Goal: Transaction & Acquisition: Download file/media

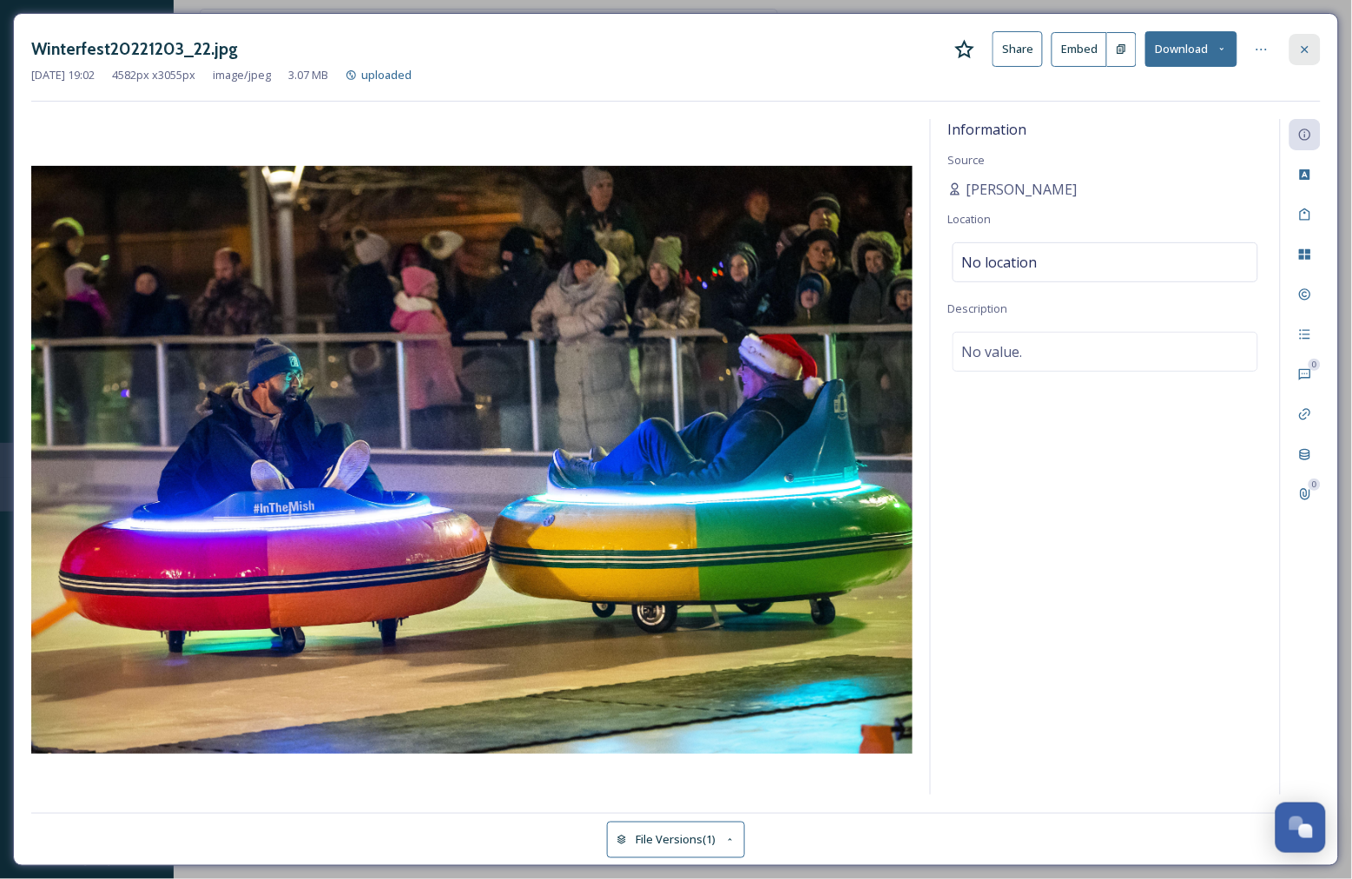
click at [1302, 49] on icon at bounding box center [1305, 50] width 14 height 14
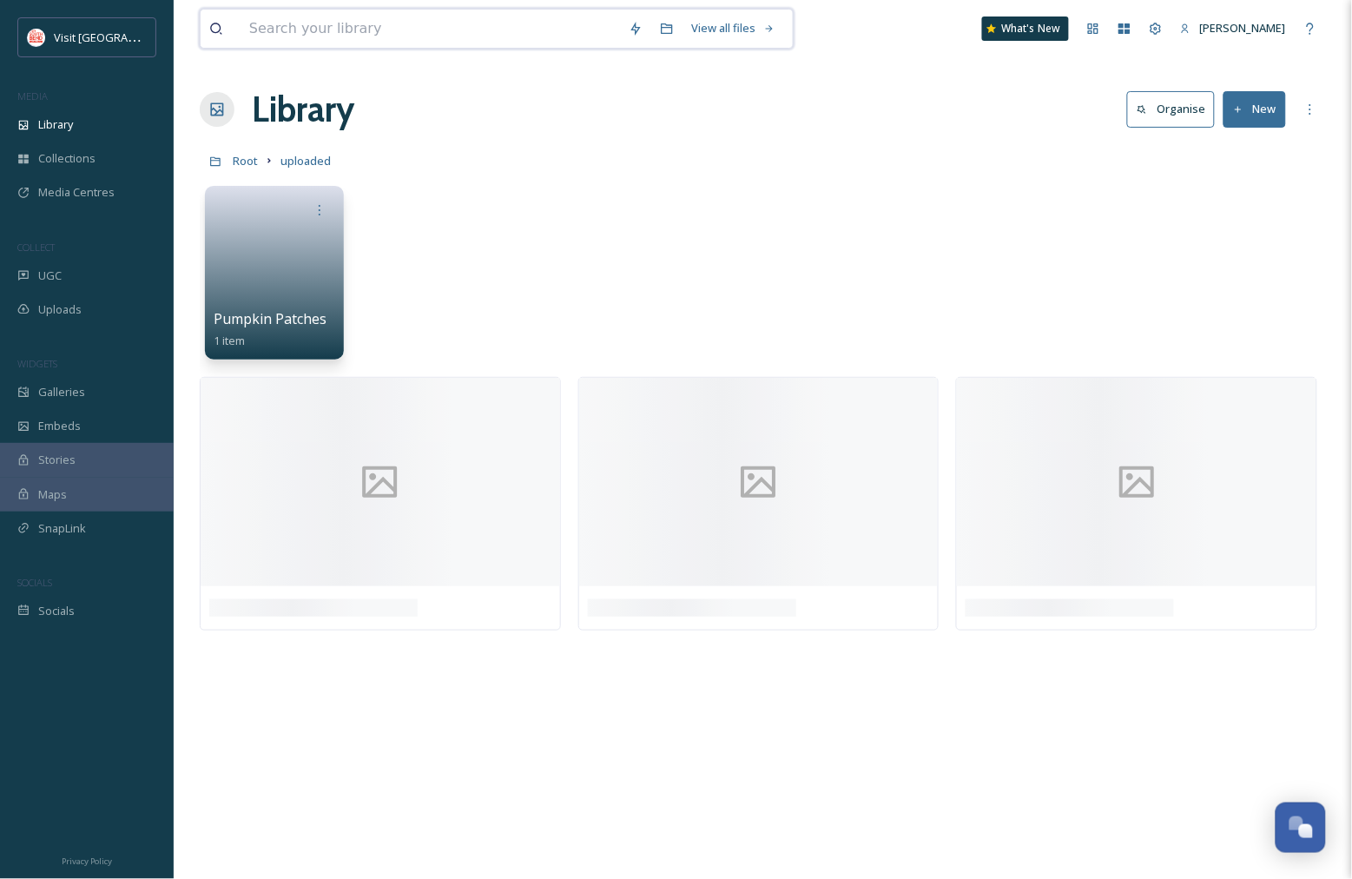
click at [412, 30] on input at bounding box center [430, 29] width 379 height 38
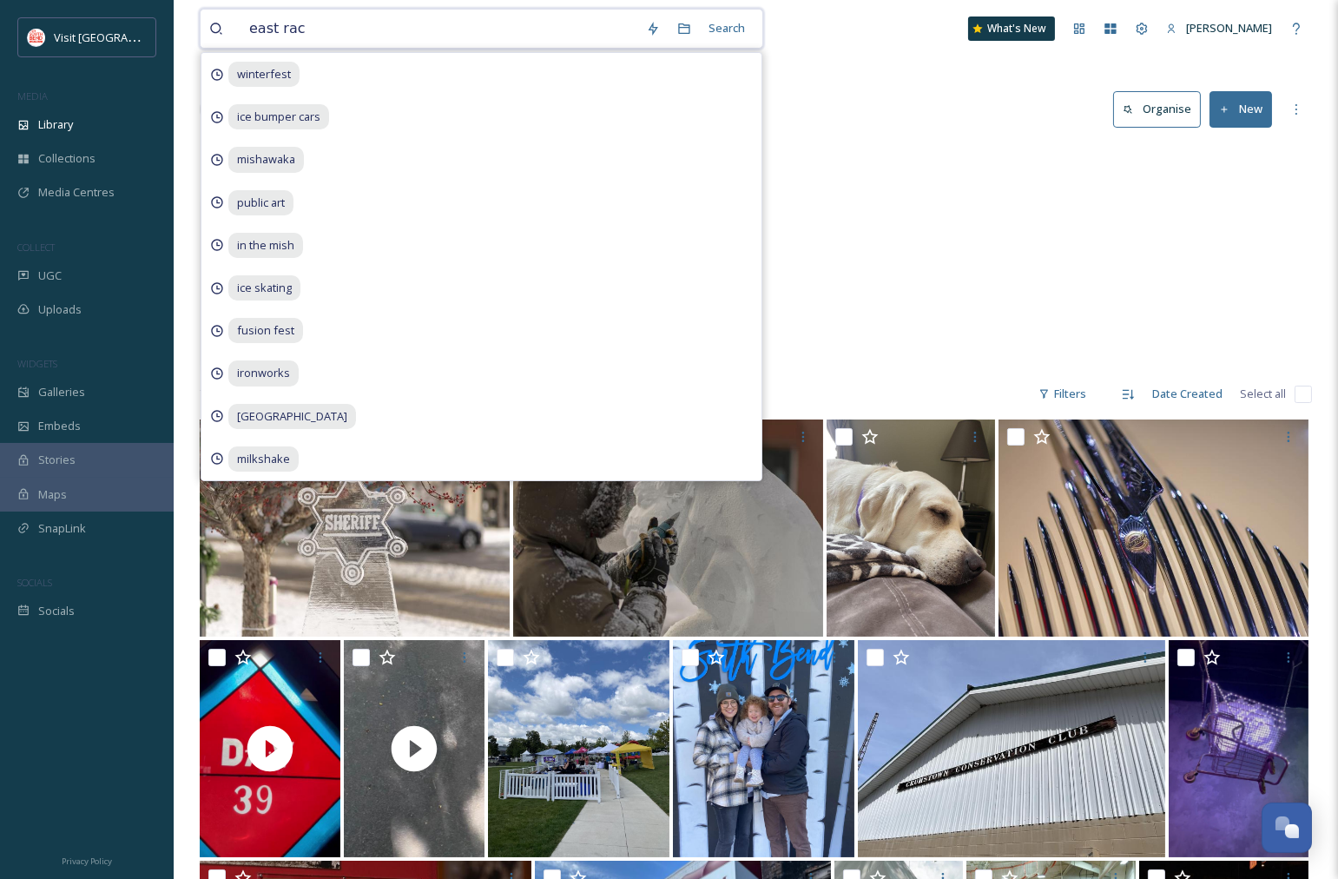
type input "east race"
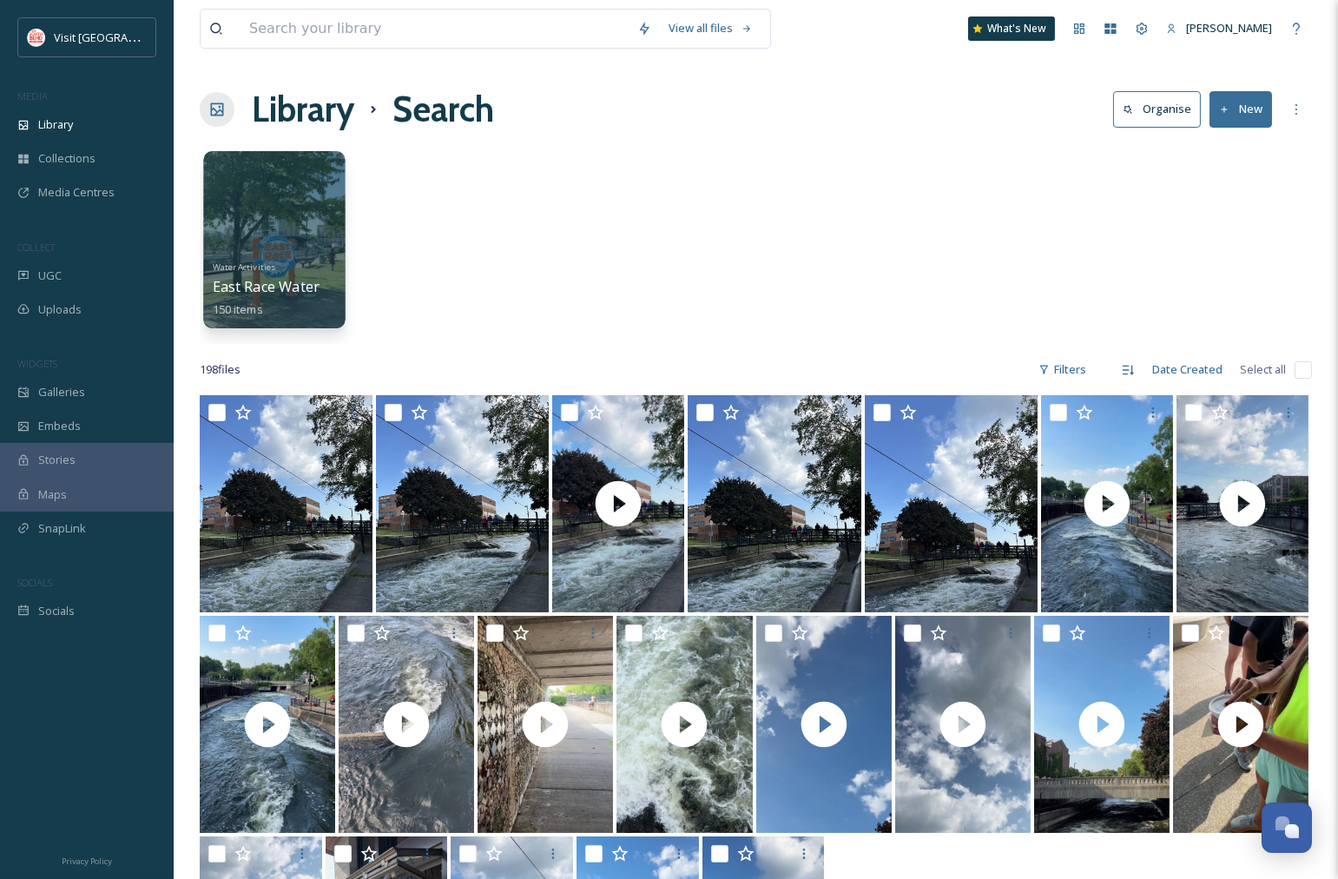
click at [328, 223] on div at bounding box center [274, 239] width 142 height 177
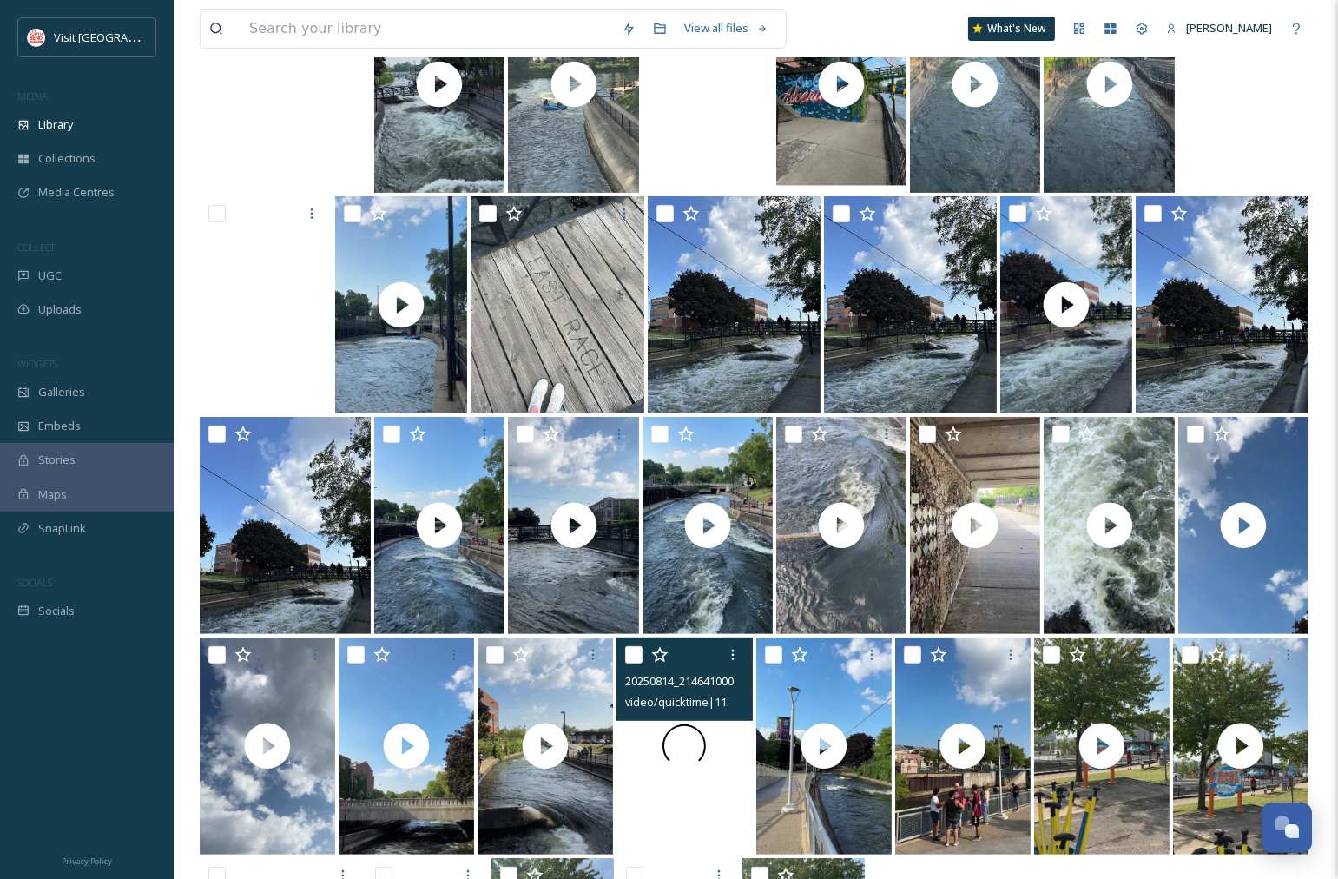
scroll to position [650, 0]
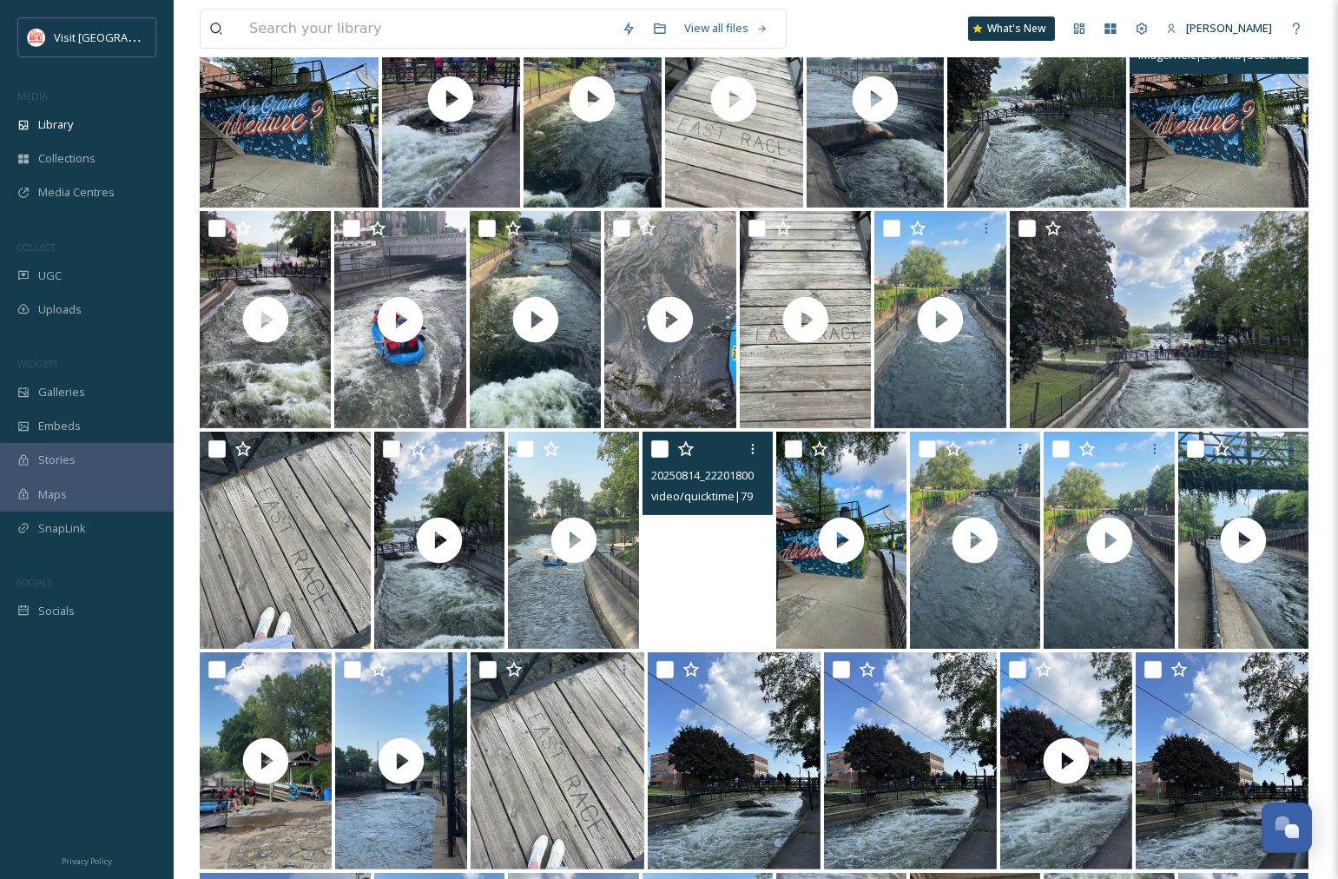
click at [1226, 120] on img at bounding box center [1219, 98] width 179 height 217
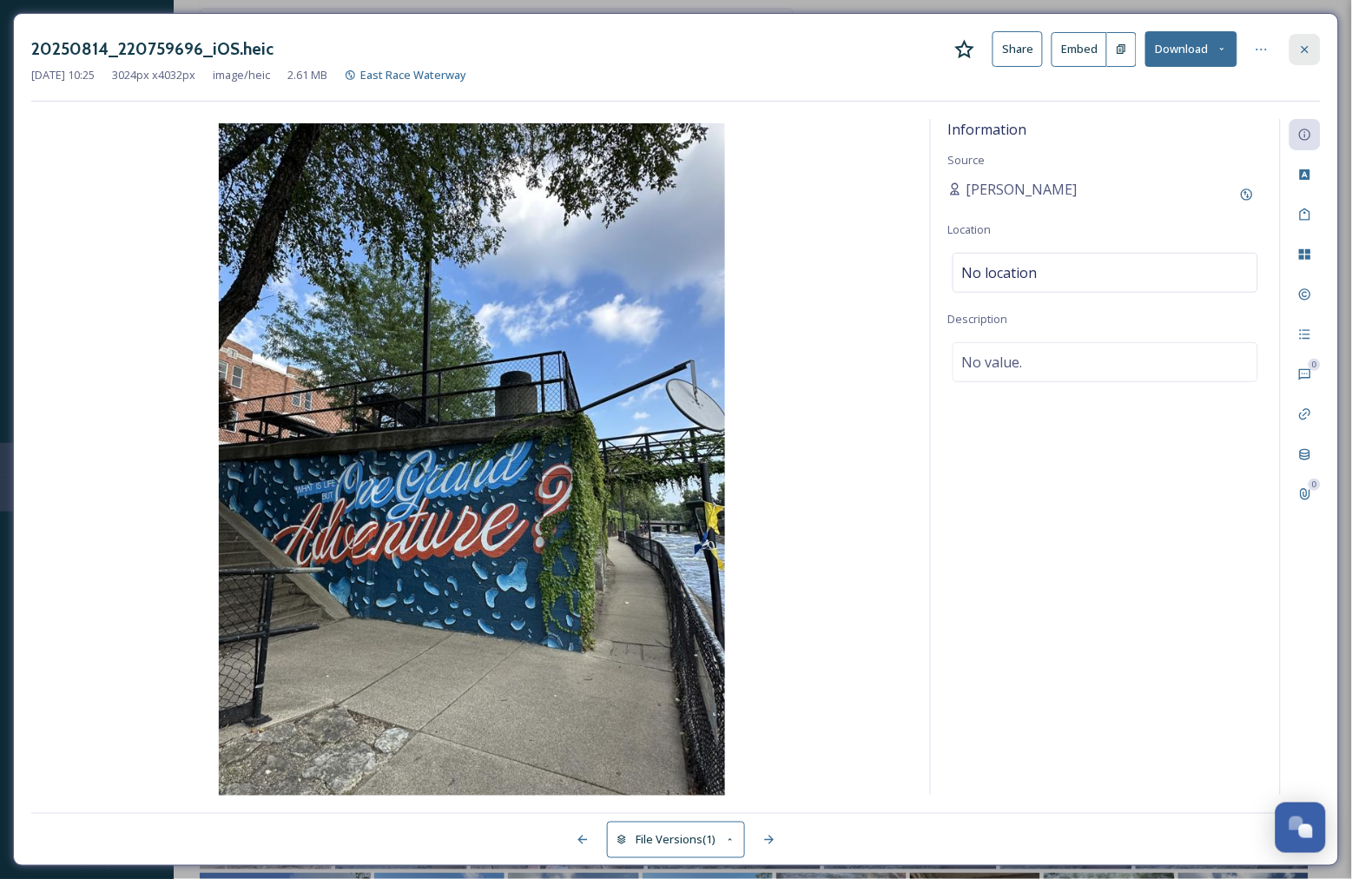
click at [1312, 50] on icon at bounding box center [1305, 50] width 14 height 14
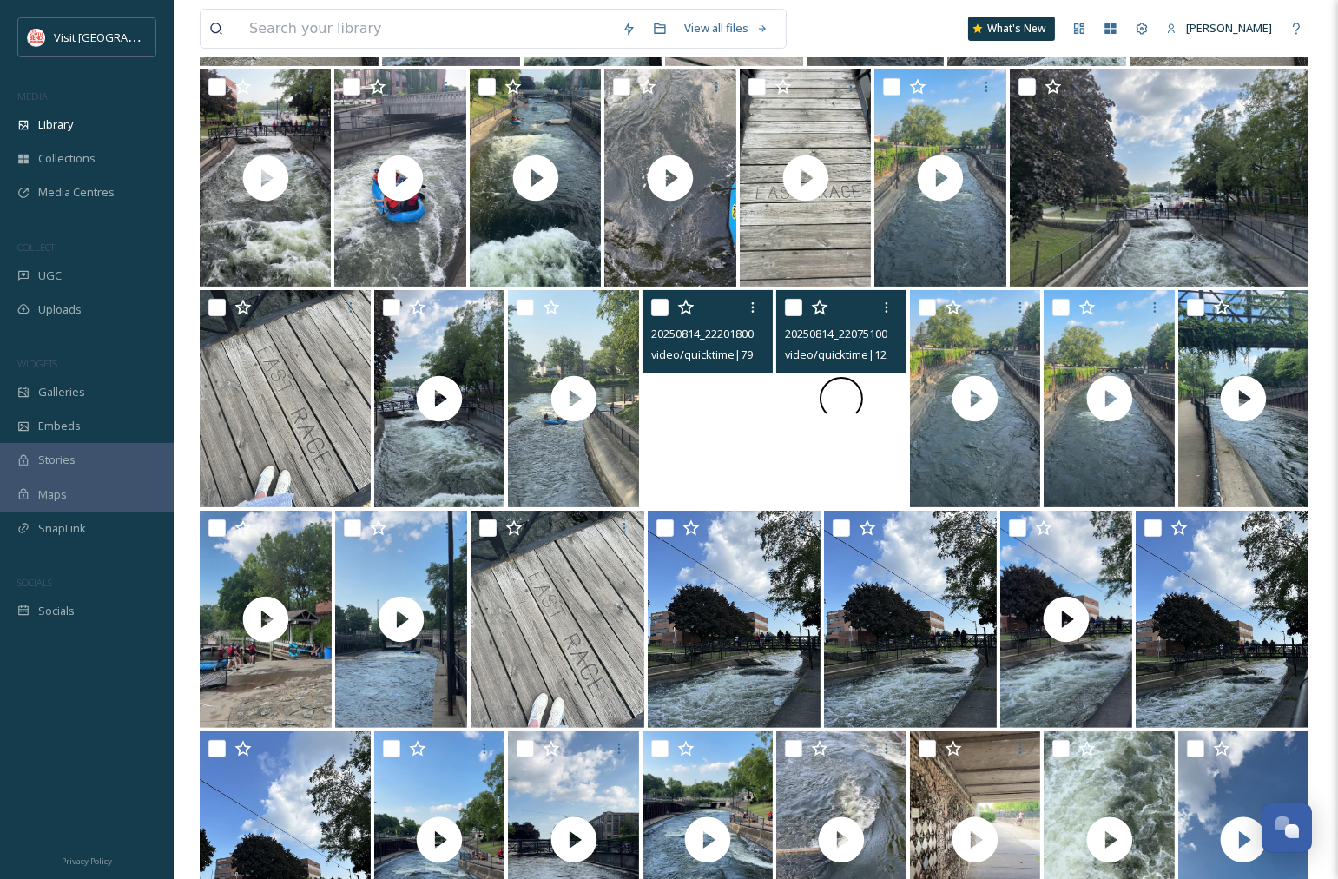
scroll to position [1325, 0]
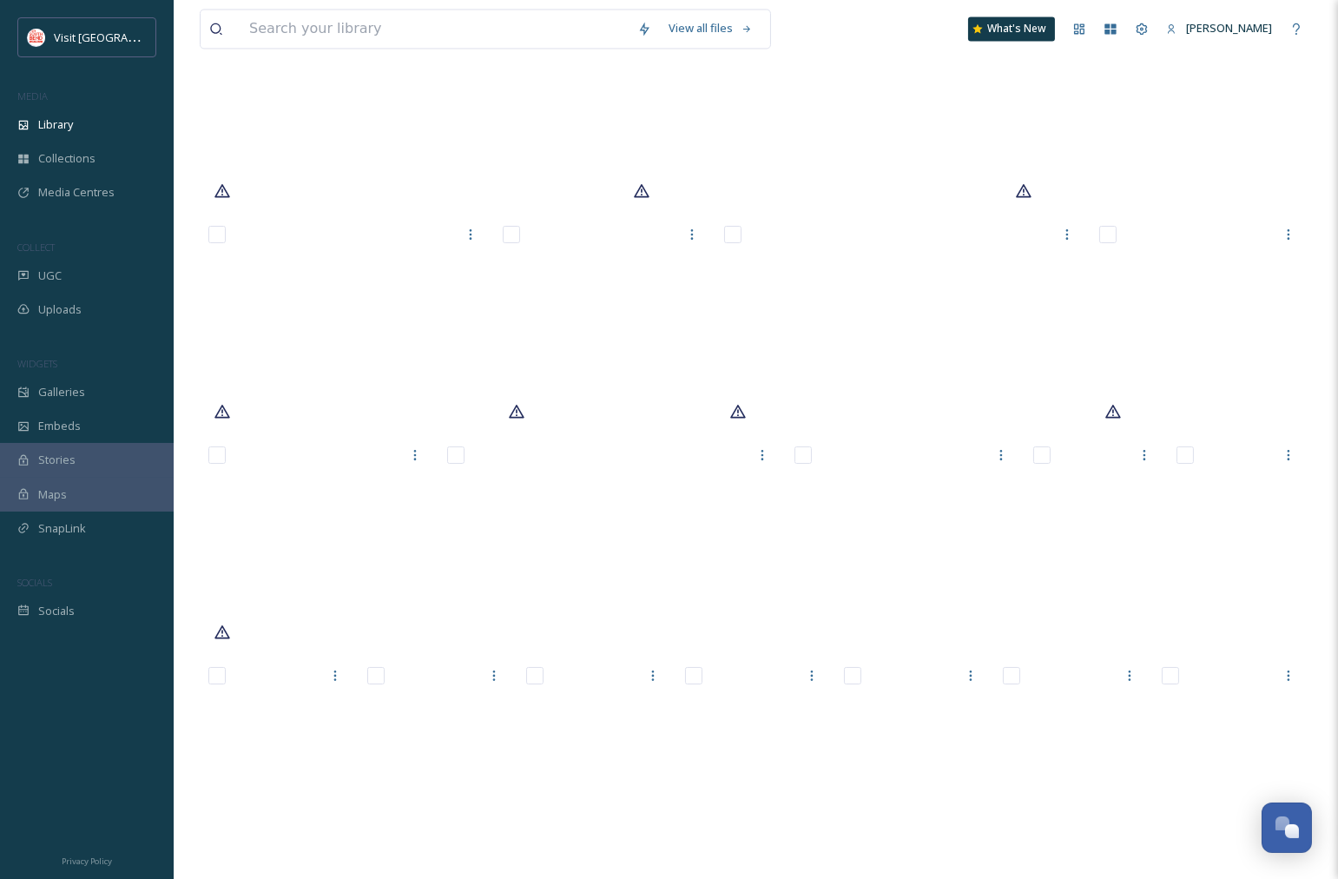
scroll to position [6747, 0]
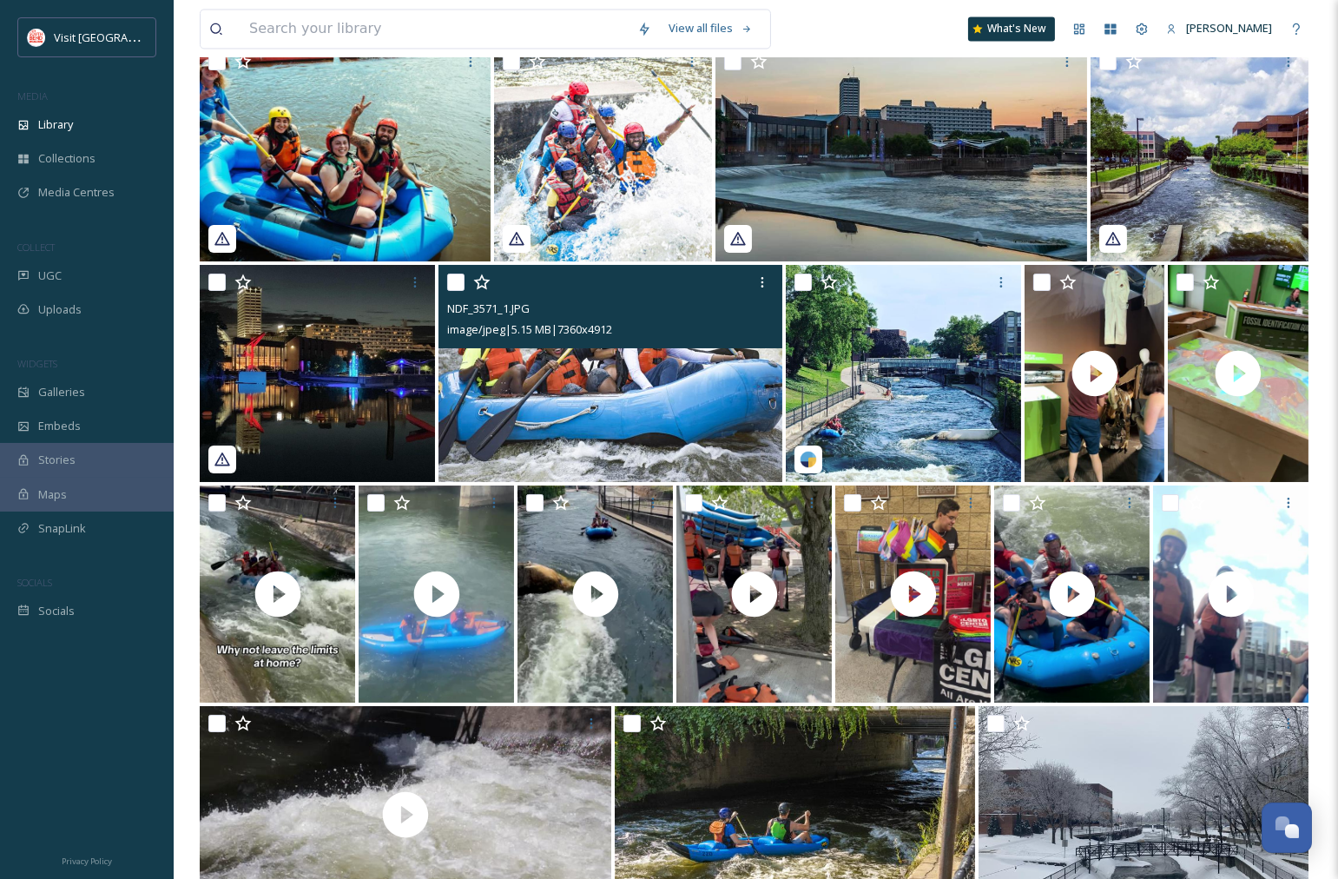
click at [677, 392] on img at bounding box center [611, 373] width 344 height 217
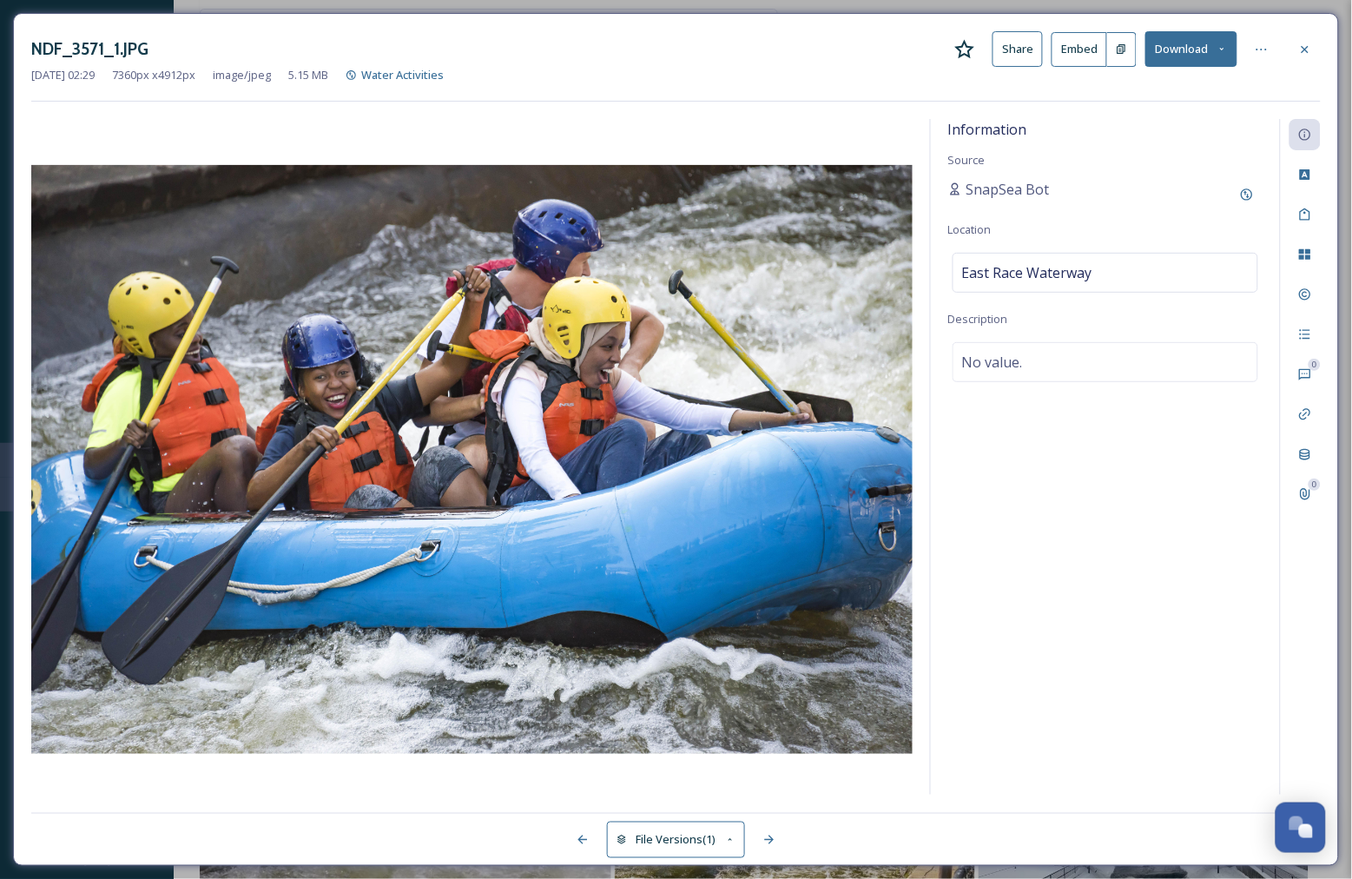
click at [1229, 47] on button "Download" at bounding box center [1191, 49] width 92 height 36
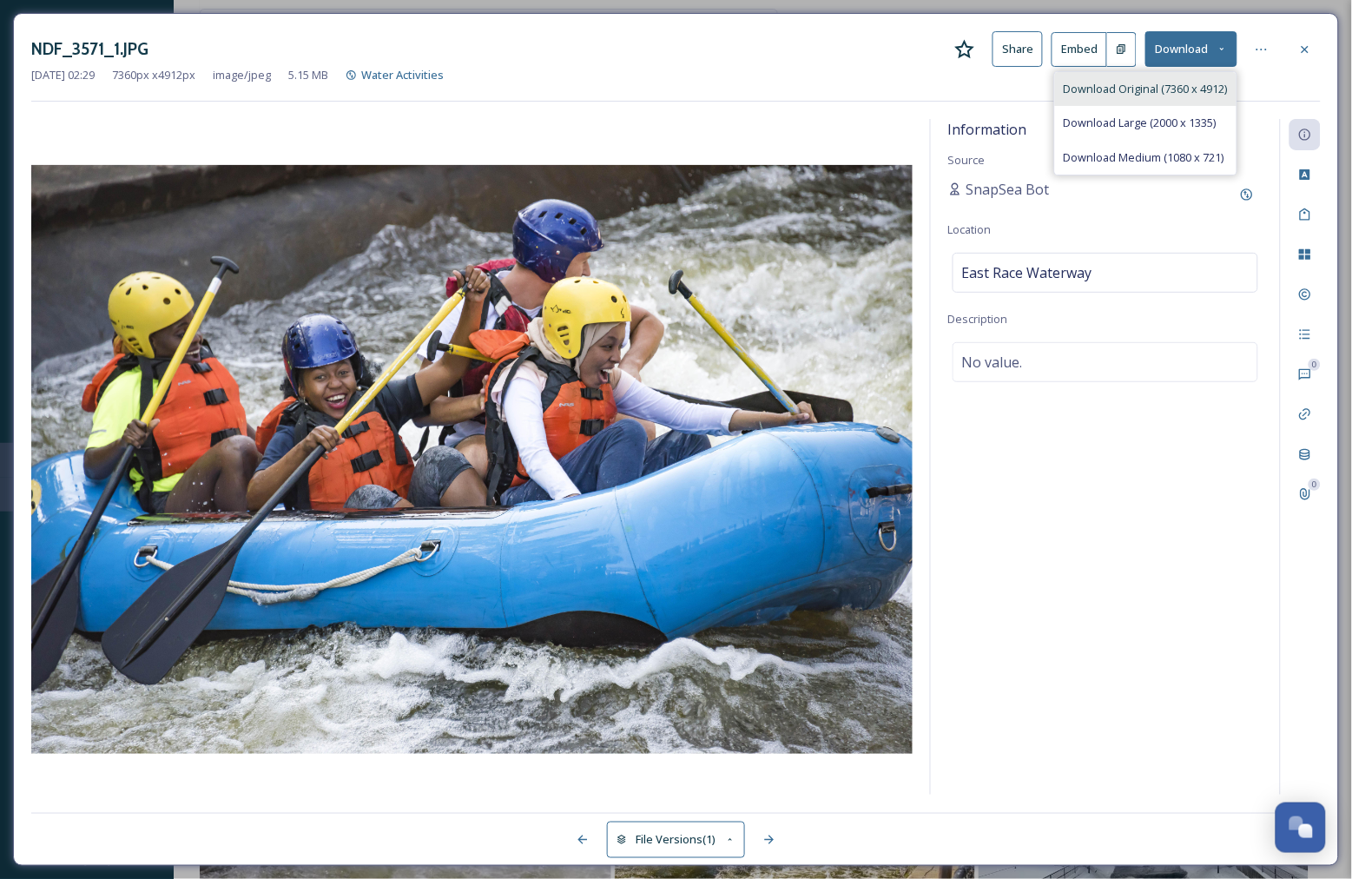
click at [1129, 94] on span "Download Original (7360 x 4912)" at bounding box center [1146, 89] width 164 height 16
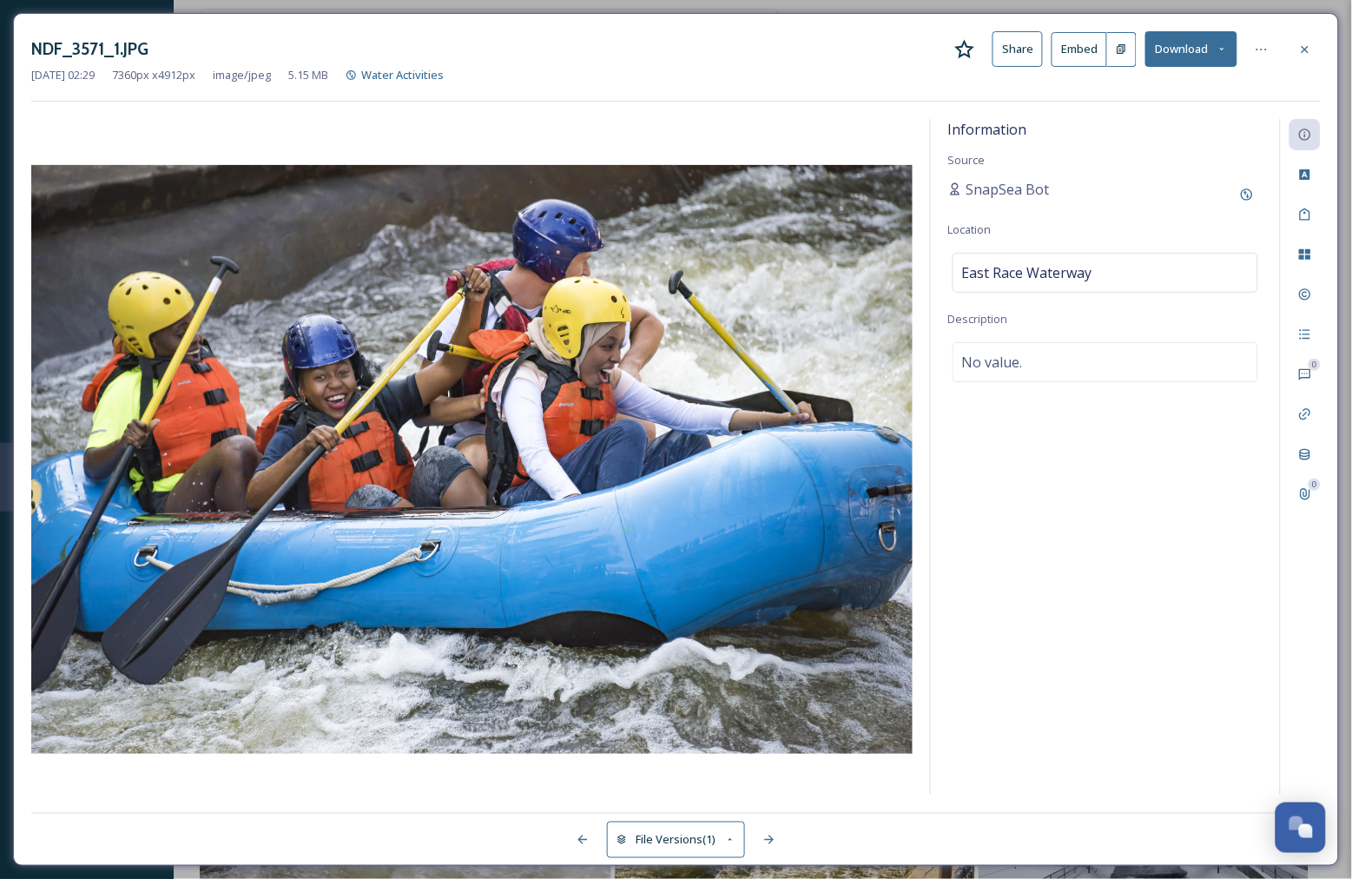
click at [1311, 49] on icon at bounding box center [1305, 50] width 14 height 14
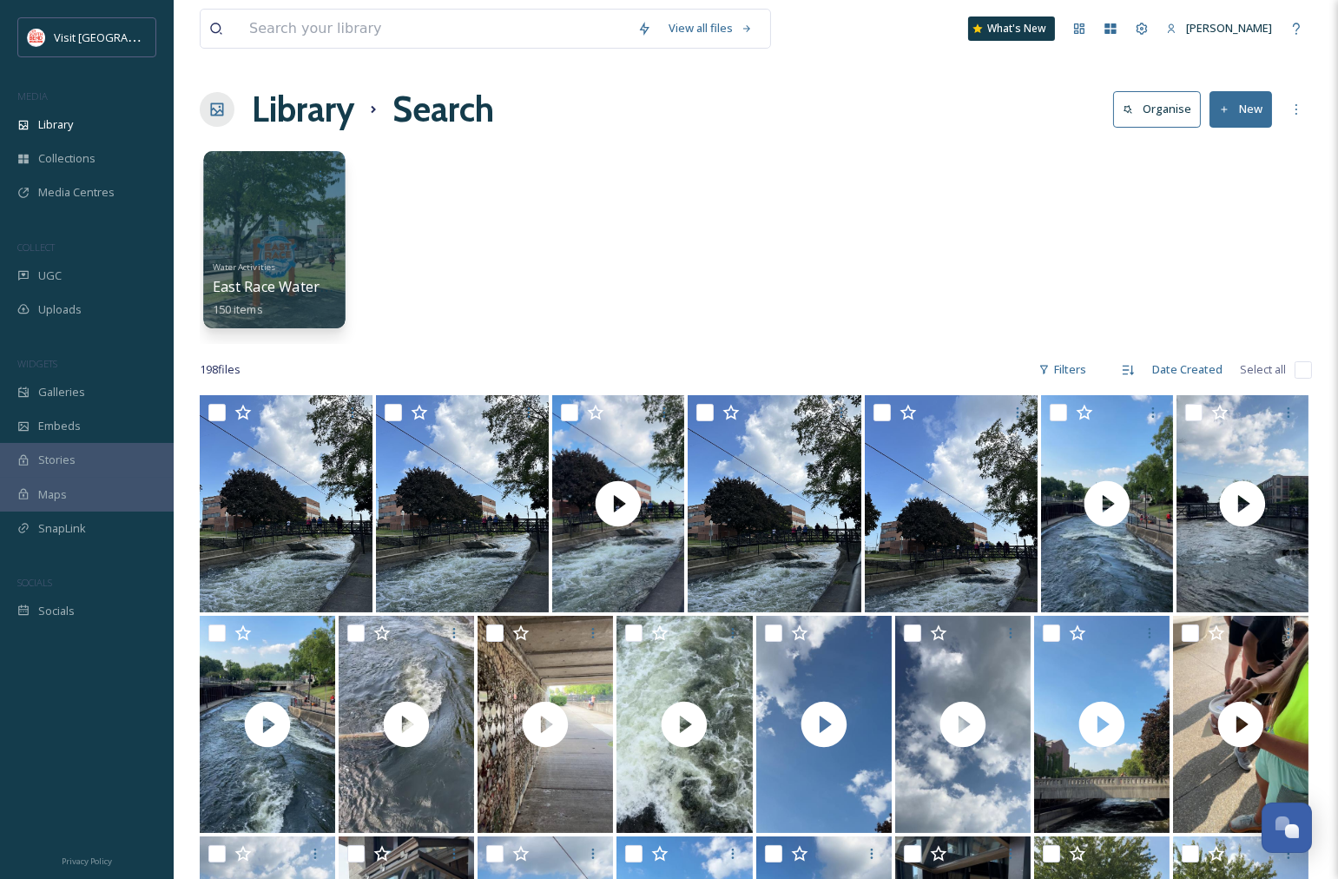
click at [306, 210] on div at bounding box center [274, 239] width 142 height 177
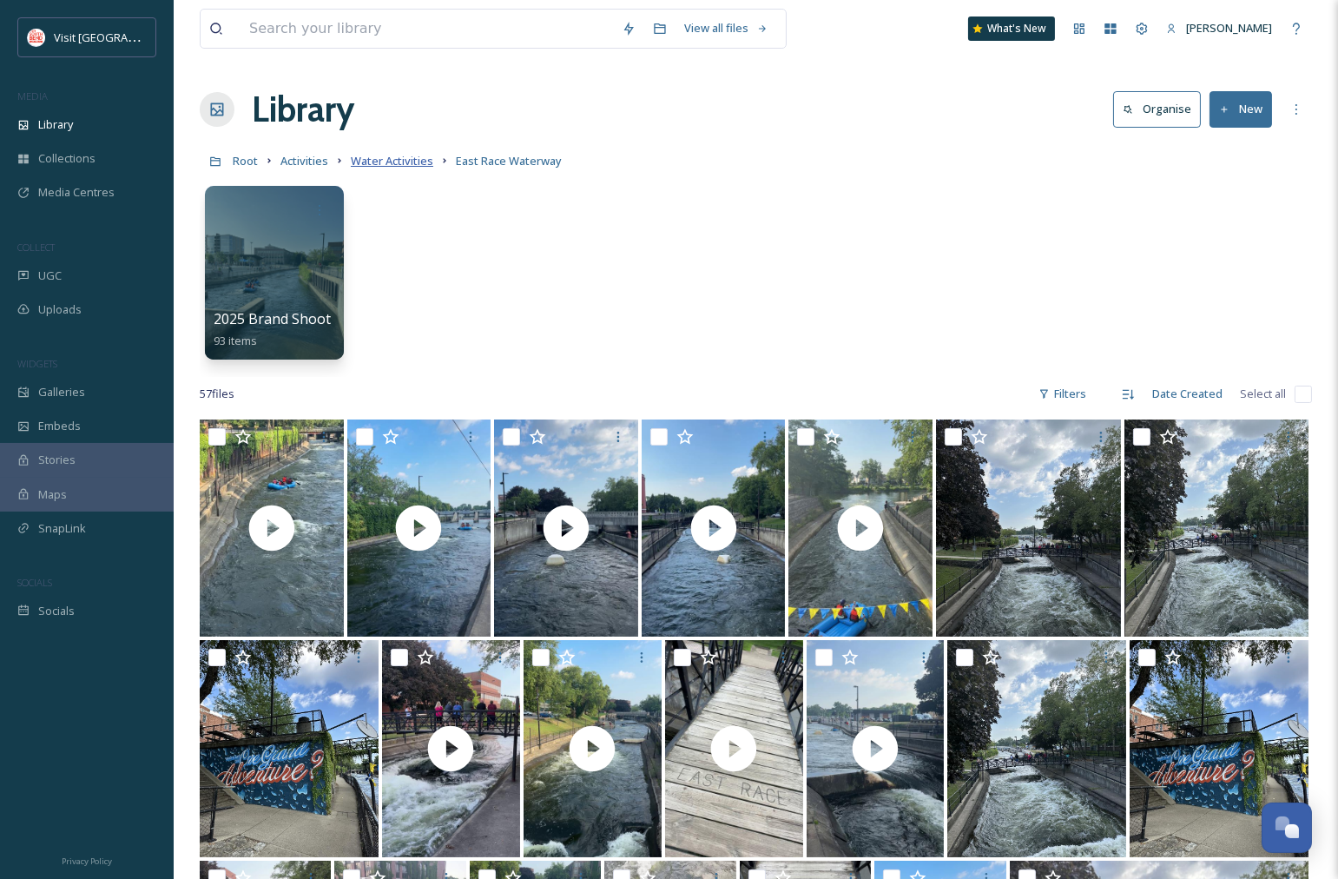
click at [406, 165] on span "Water Activities" at bounding box center [392, 161] width 82 height 16
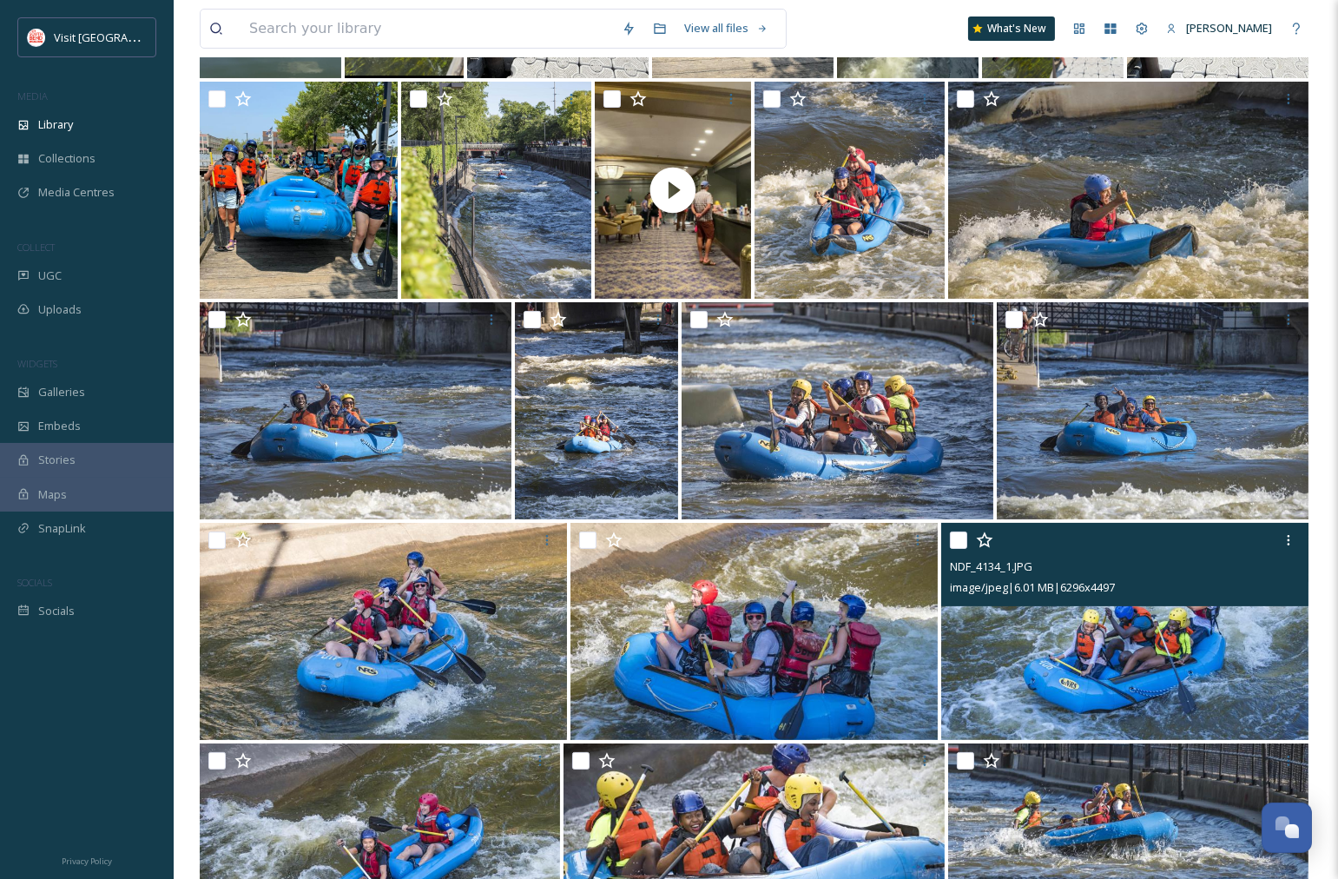
scroll to position [578, 0]
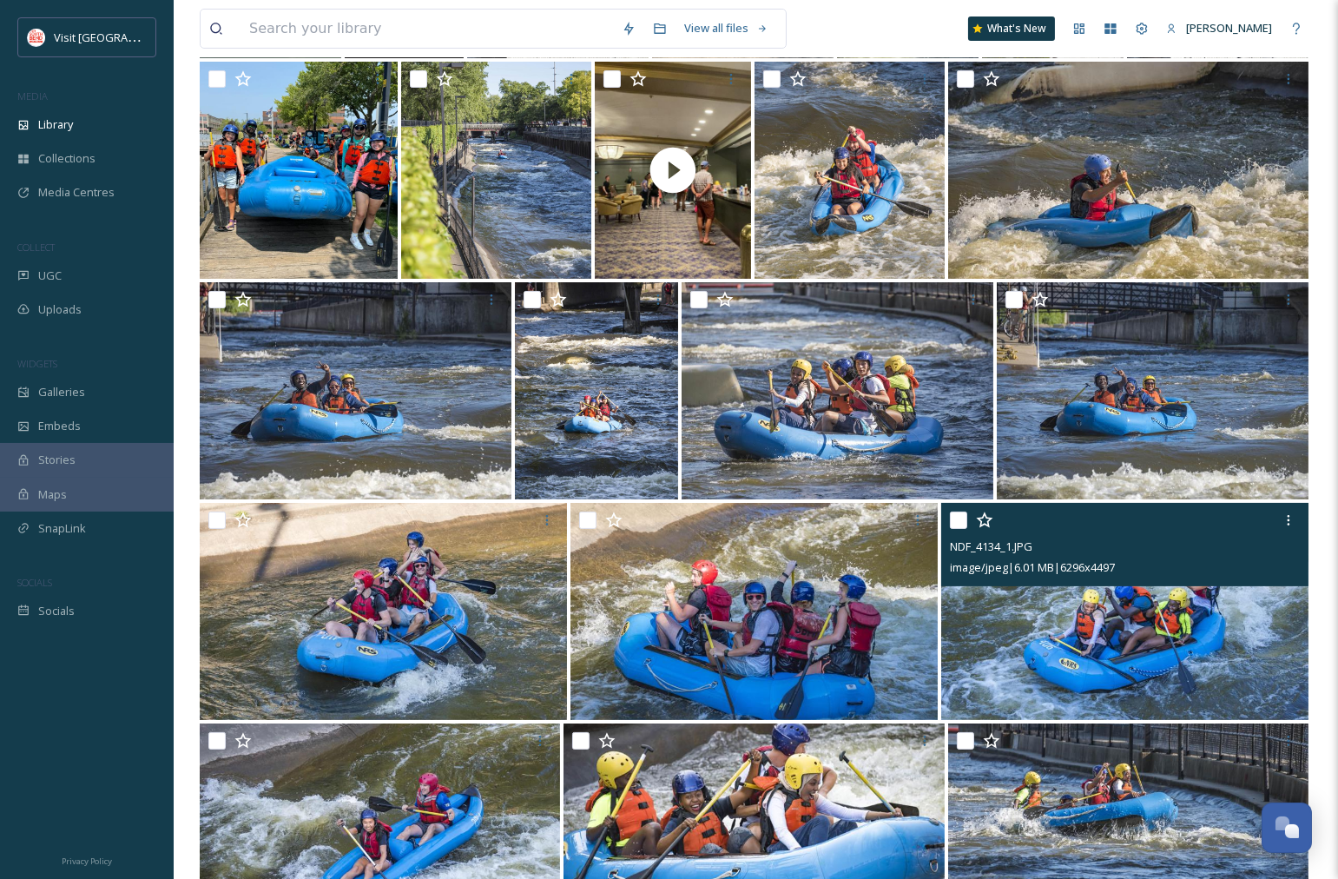
click at [1170, 629] on img at bounding box center [1124, 611] width 367 height 217
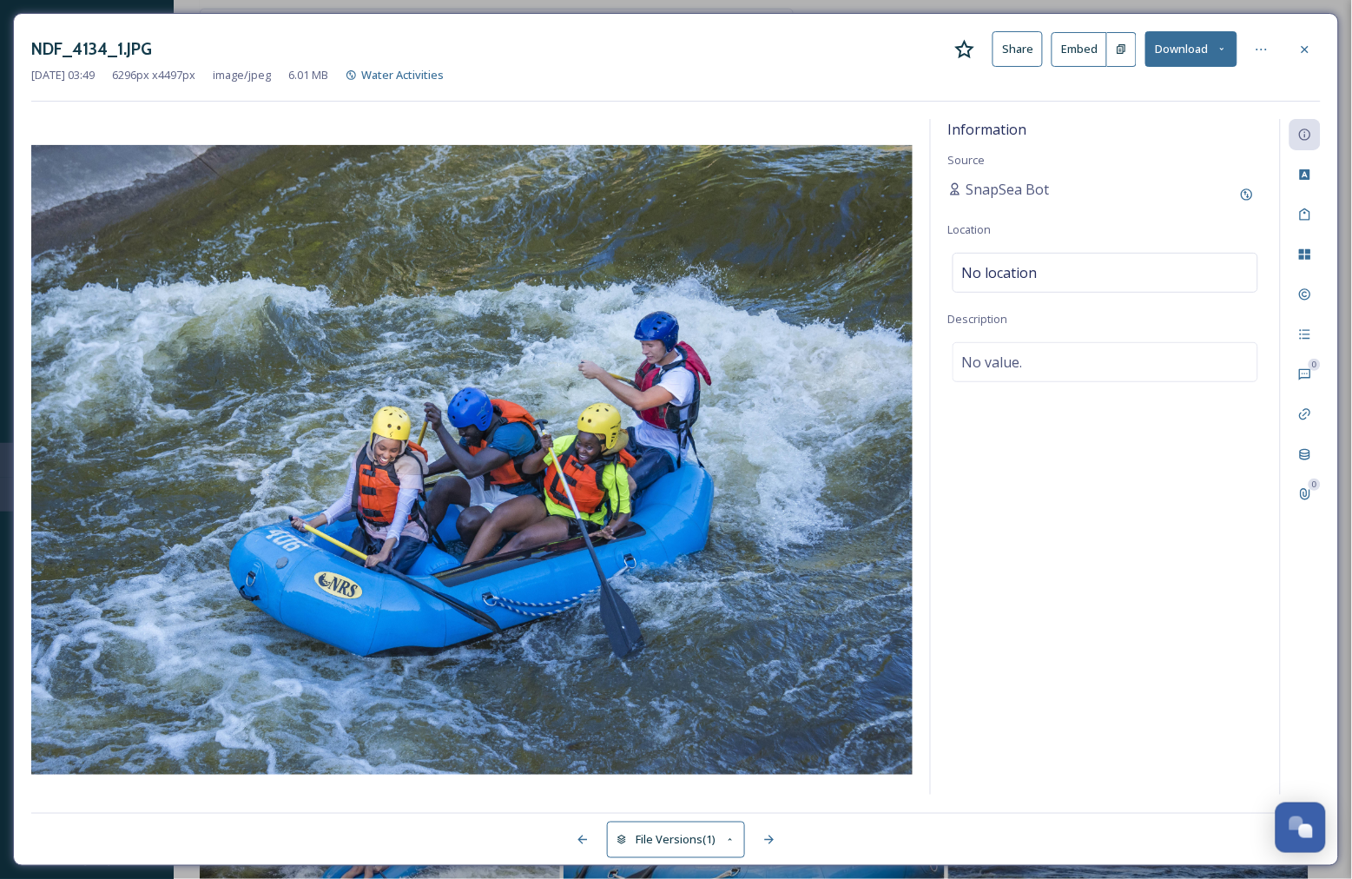
click at [1177, 50] on button "Download" at bounding box center [1191, 49] width 92 height 36
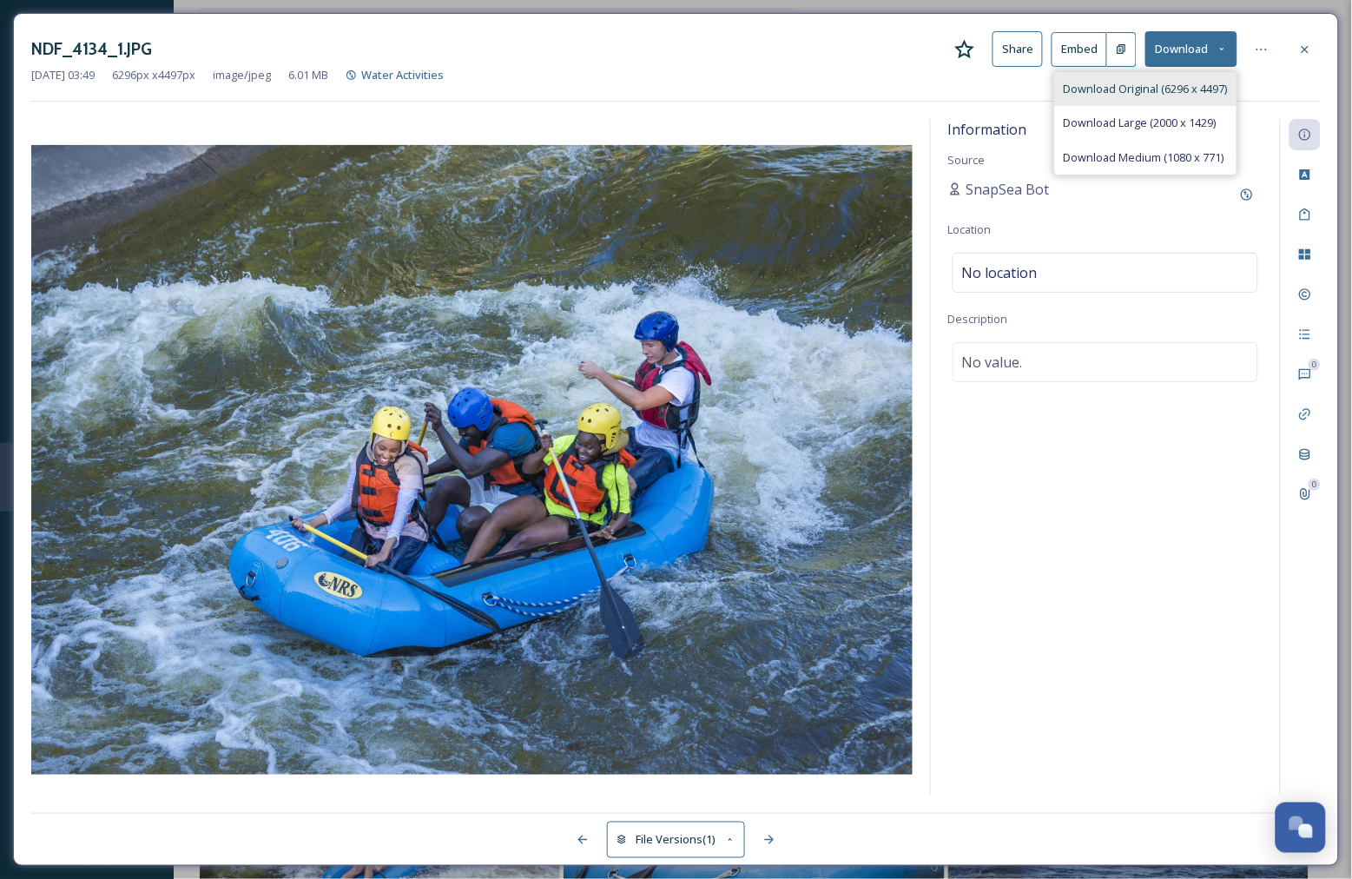
click at [1115, 96] on span "Download Original (6296 x 4497)" at bounding box center [1146, 89] width 164 height 16
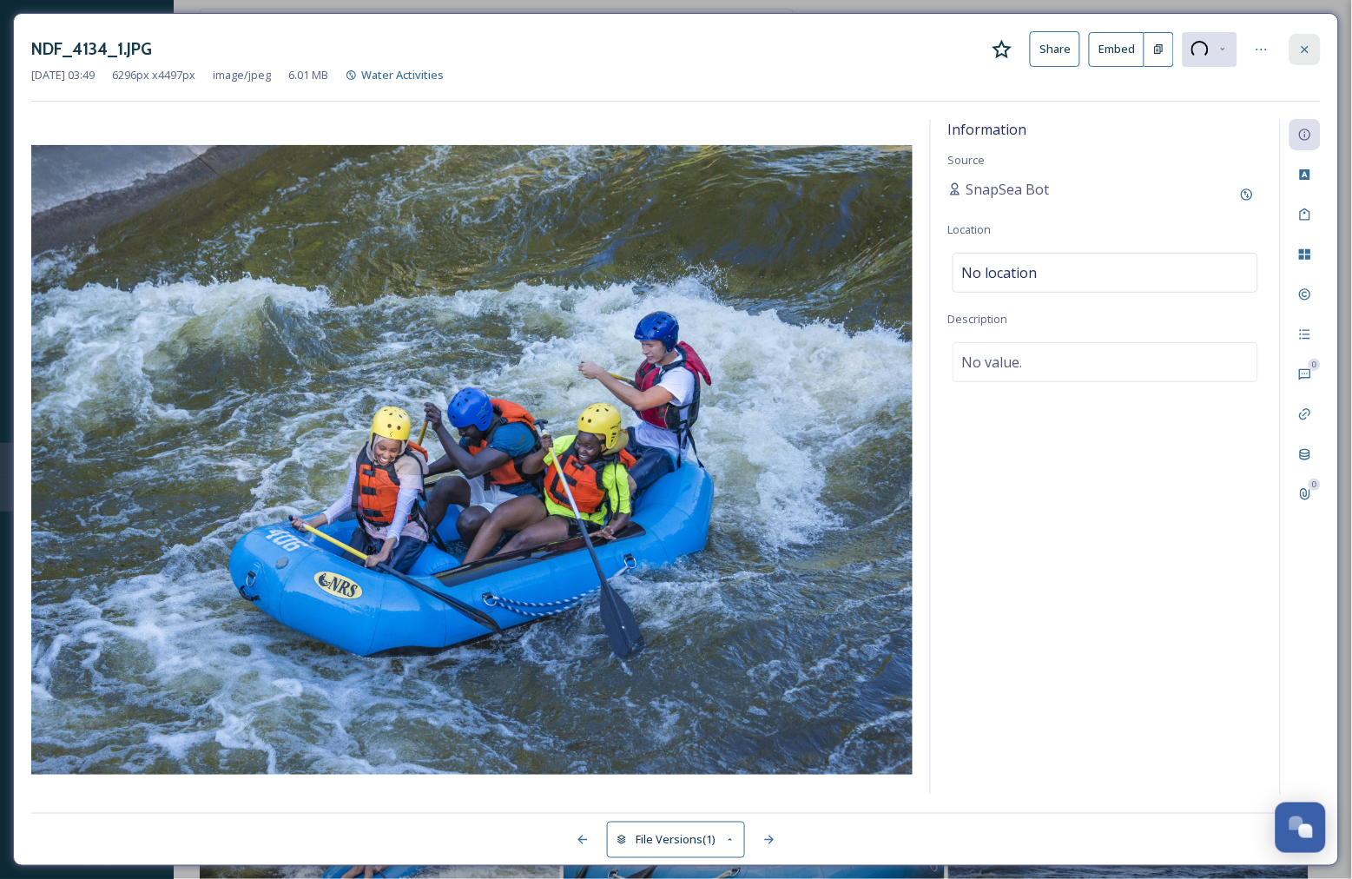
click at [1307, 48] on icon at bounding box center [1305, 48] width 7 height 7
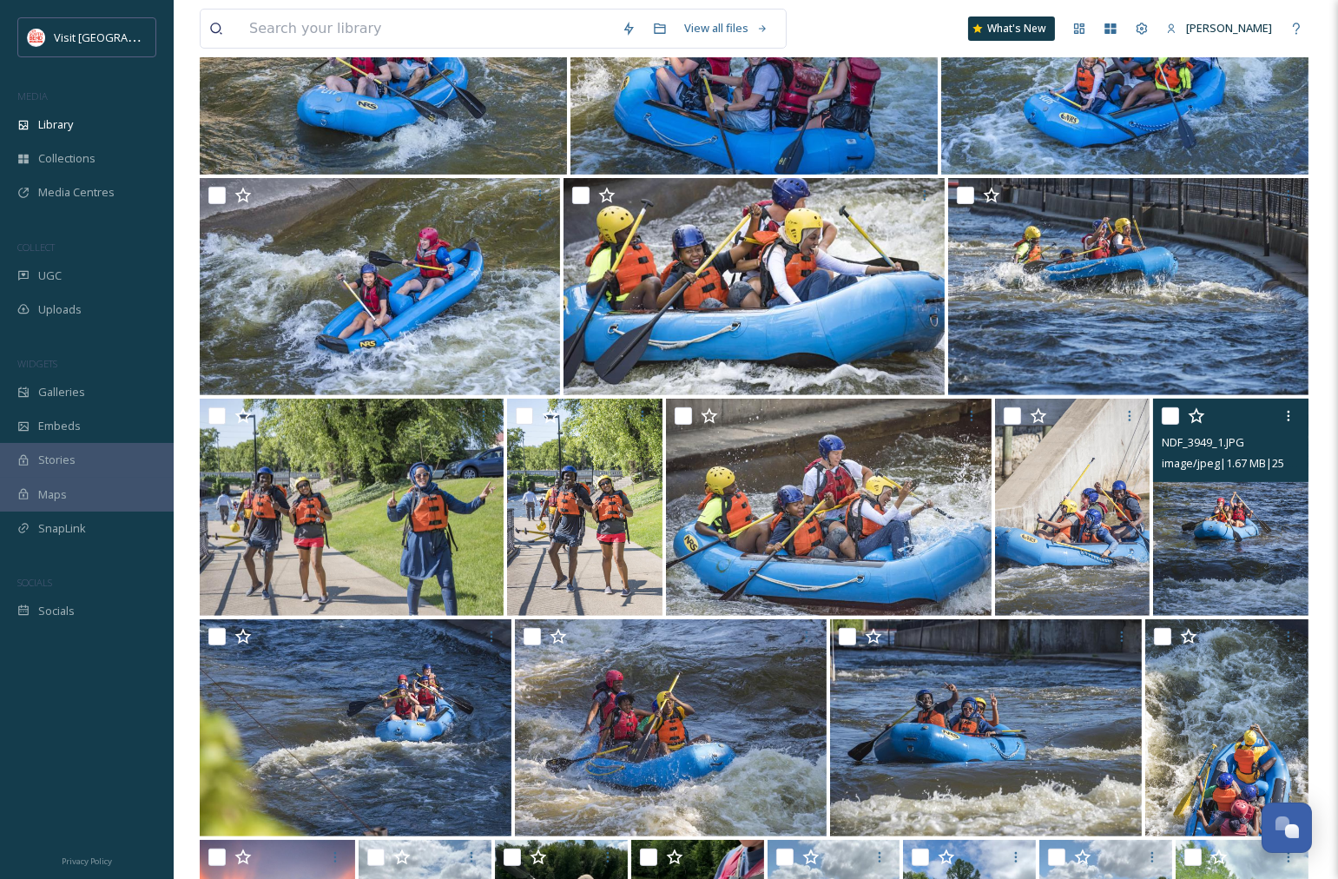
scroll to position [1157, 0]
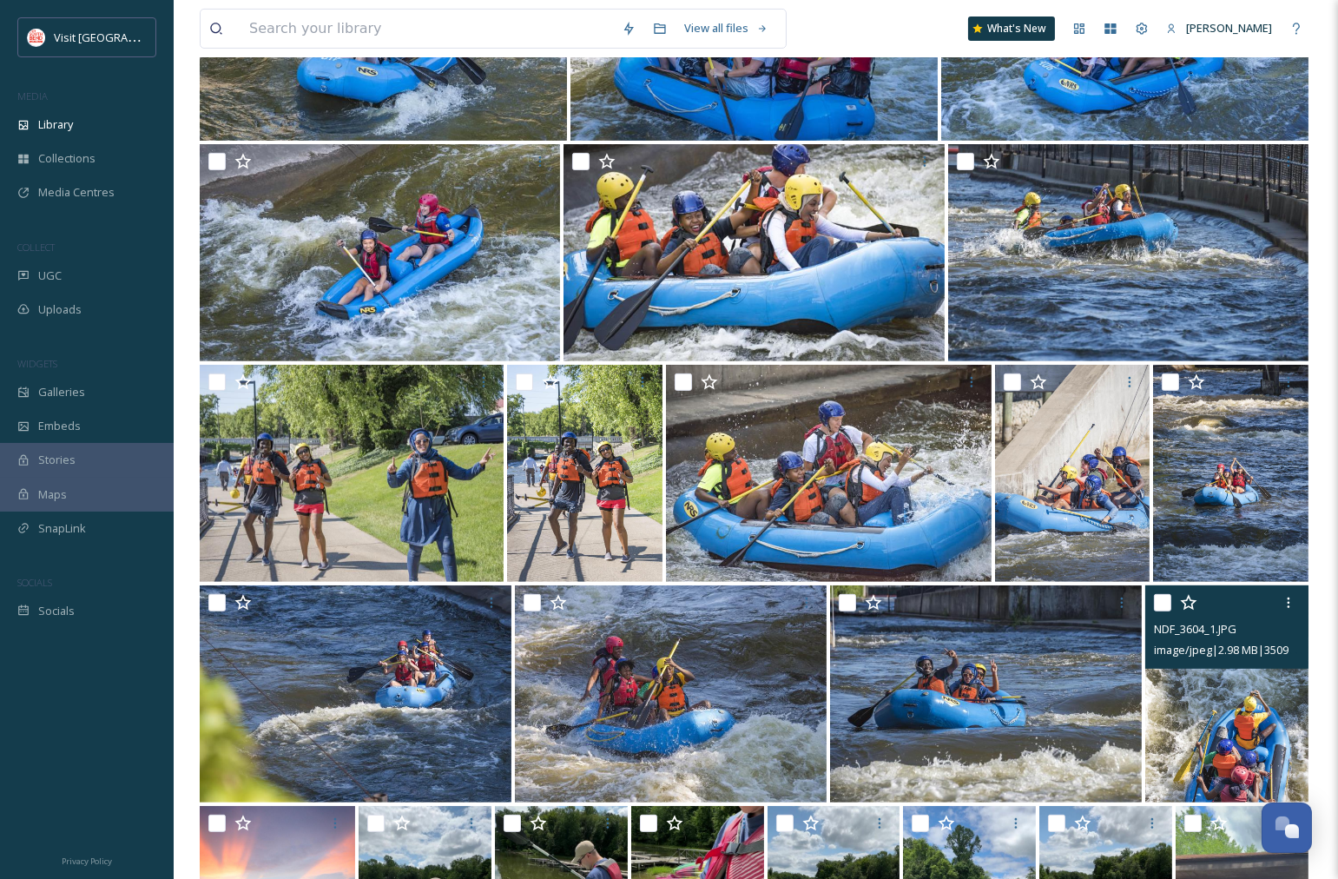
click at [1246, 729] on img at bounding box center [1226, 693] width 163 height 217
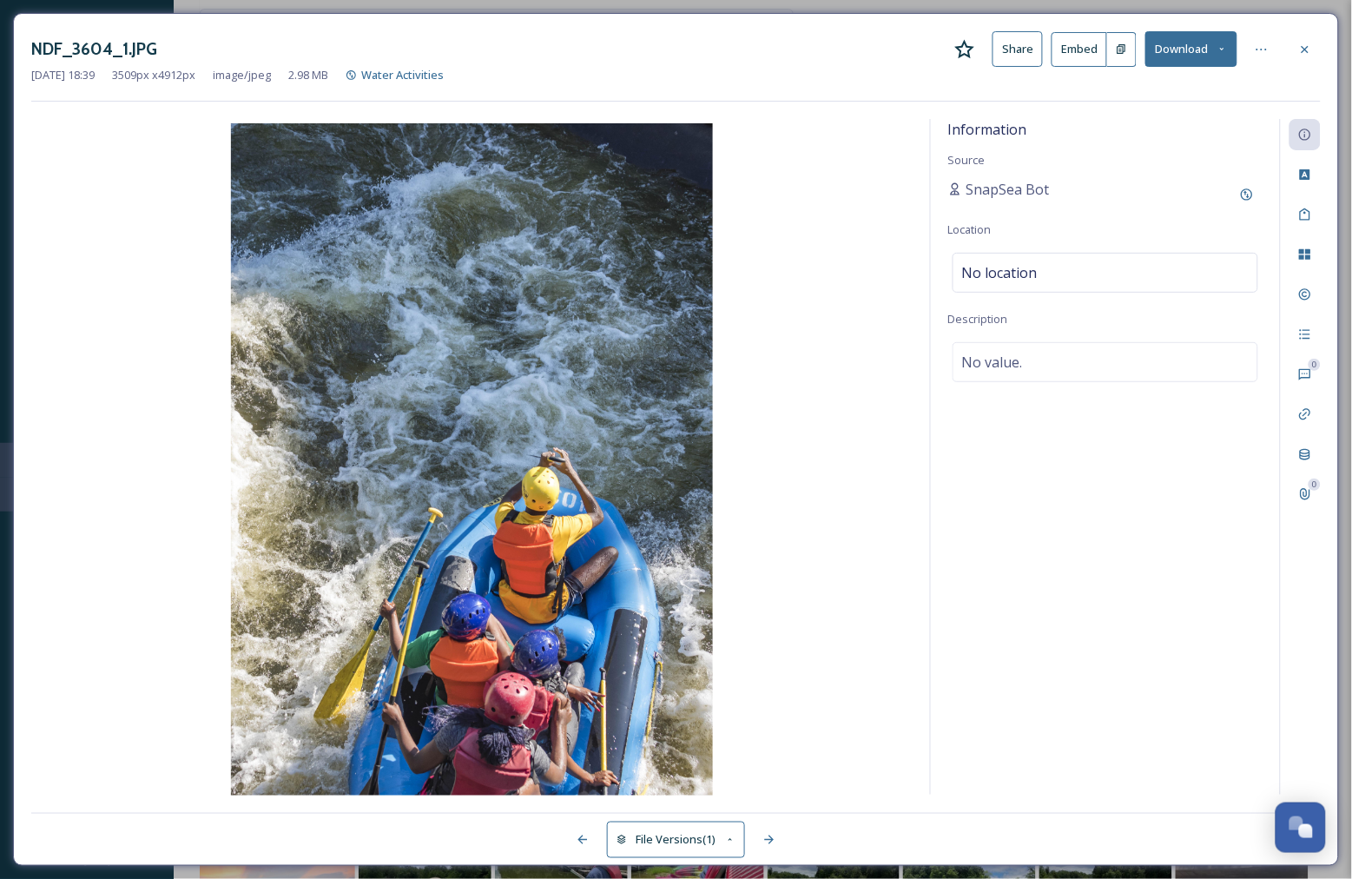
click at [1205, 45] on button "Download" at bounding box center [1191, 49] width 92 height 36
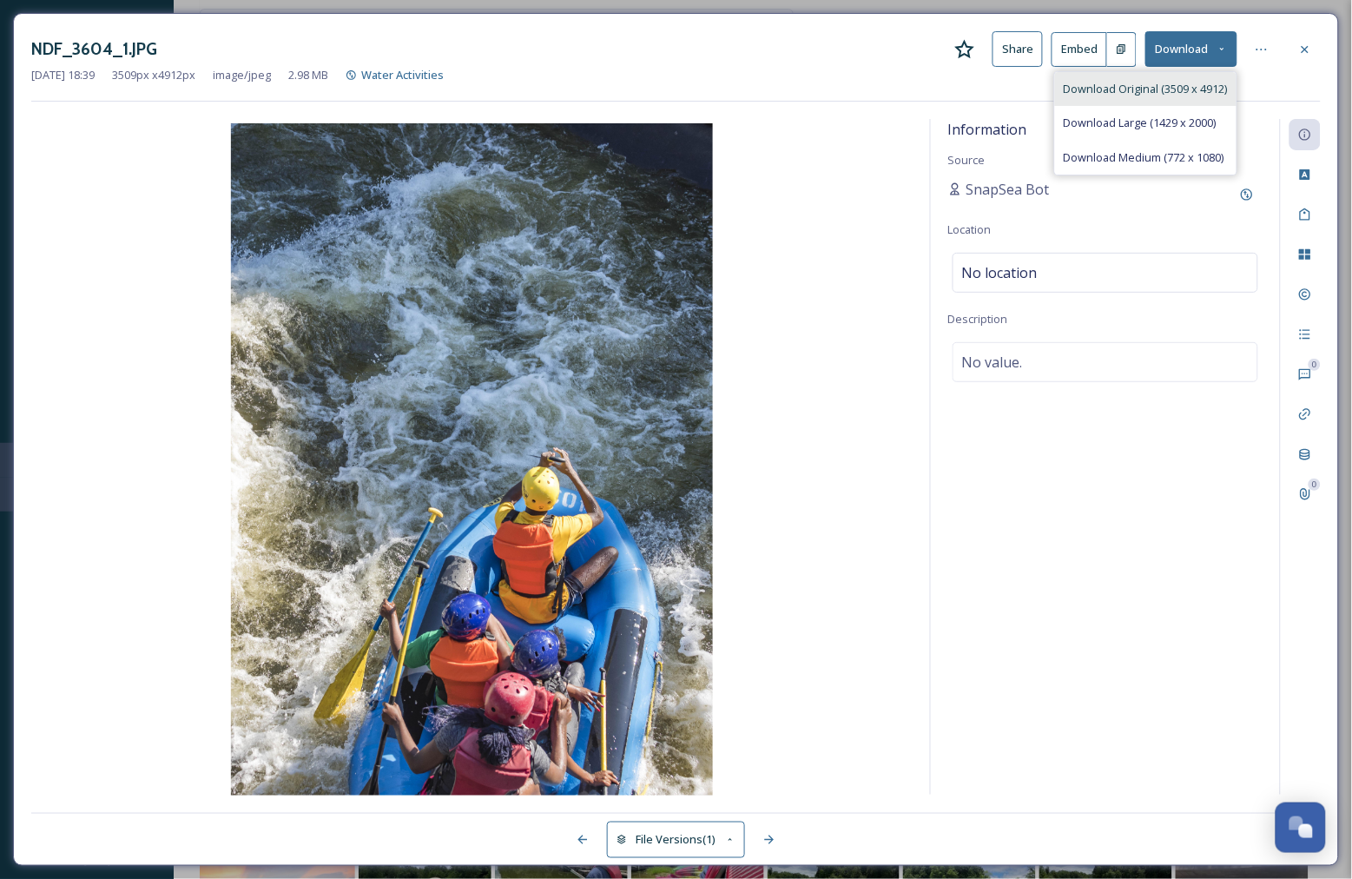
click at [1146, 98] on div "Download Original (3509 x 4912)" at bounding box center [1145, 89] width 181 height 34
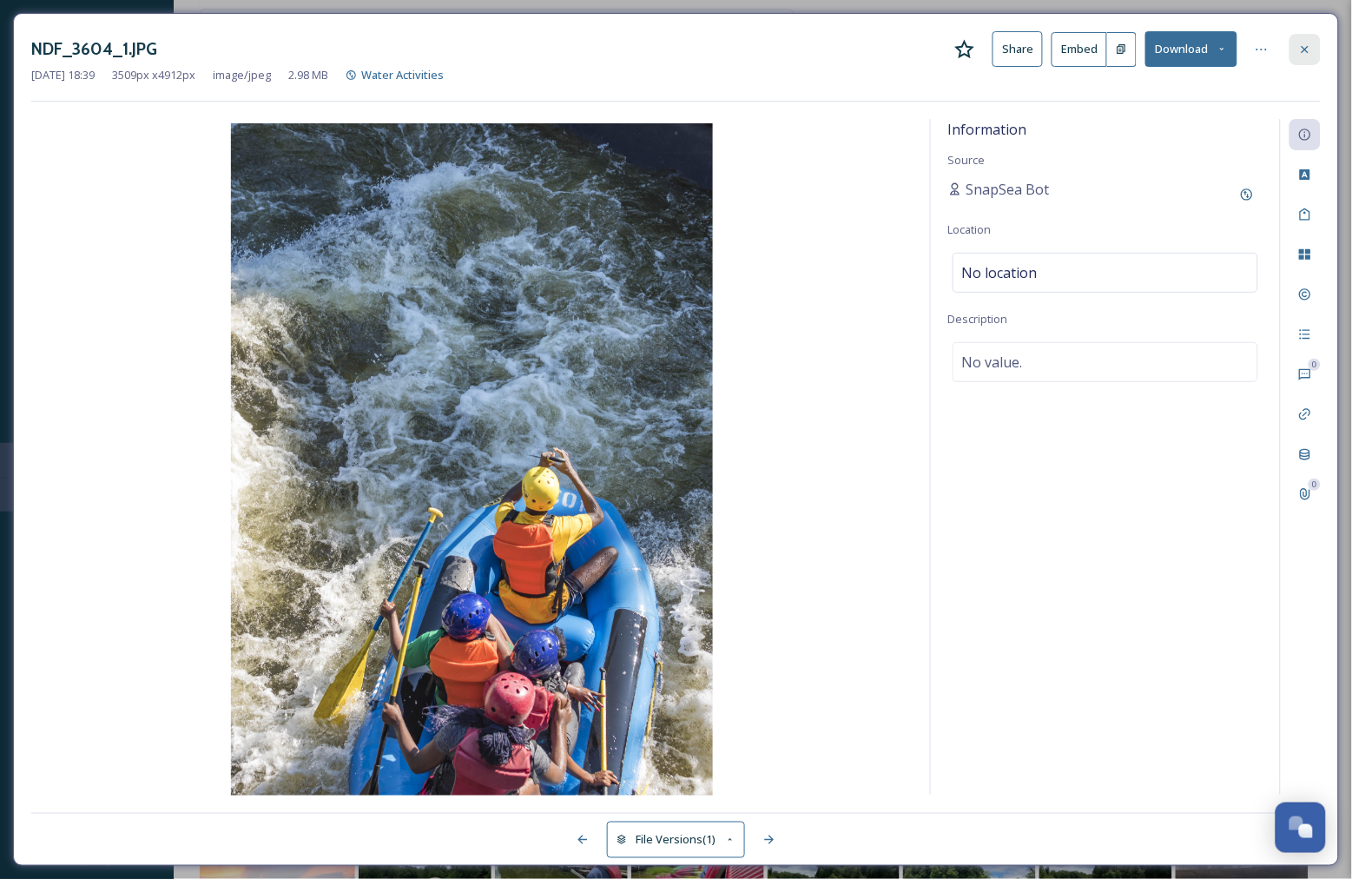
click at [1303, 55] on icon at bounding box center [1305, 50] width 14 height 14
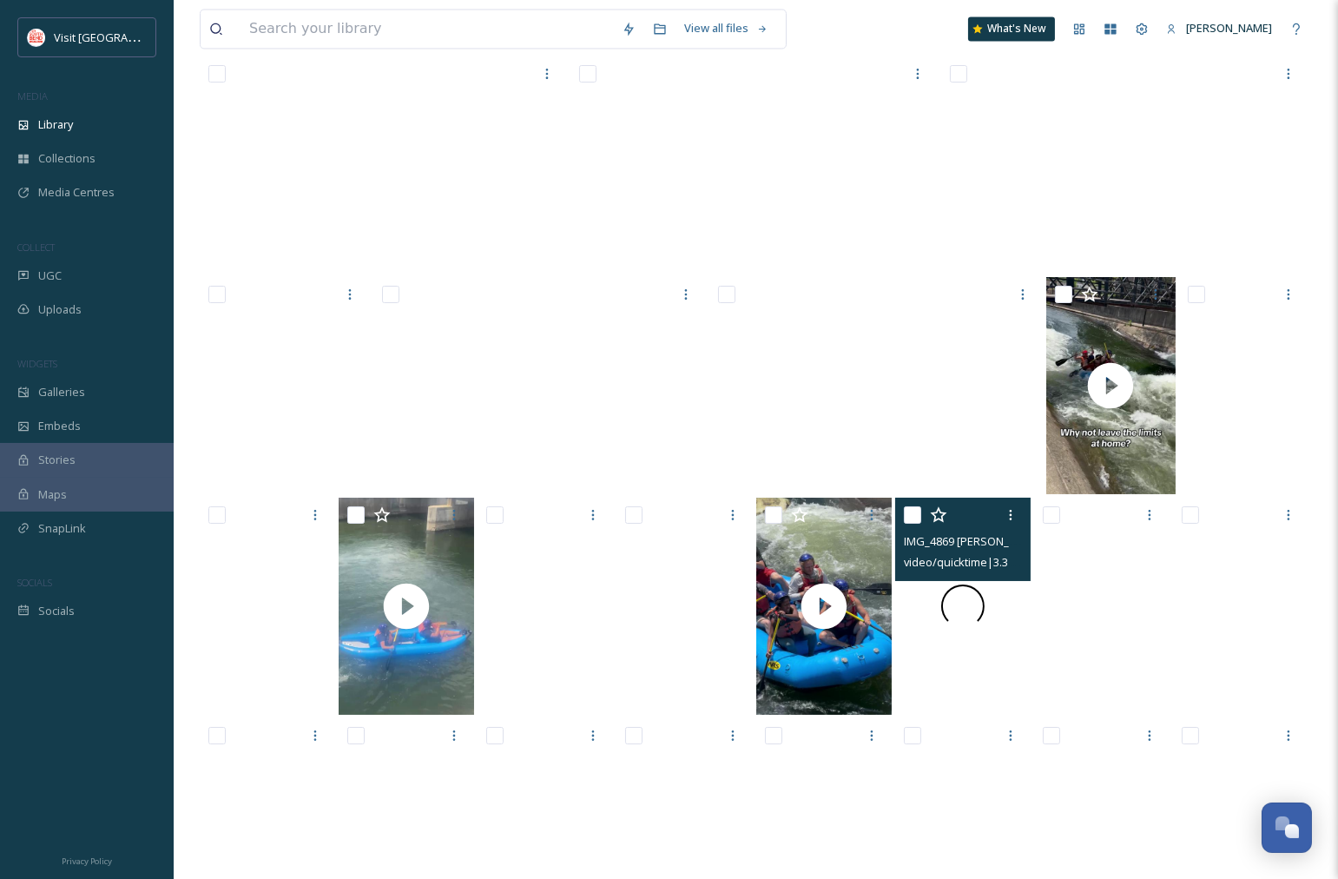
scroll to position [6560, 0]
